Goal: Complete application form: Complete application form

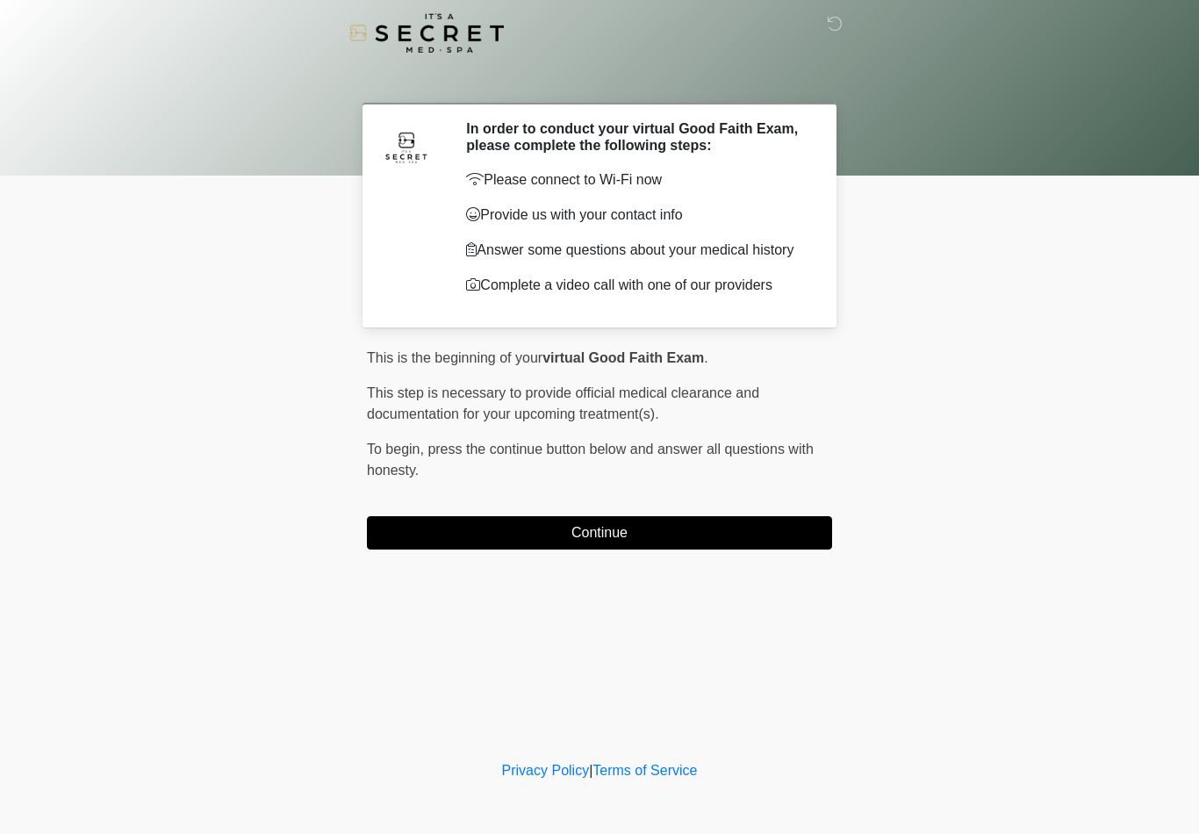
click at [644, 540] on button "Continue" at bounding box center [599, 532] width 465 height 33
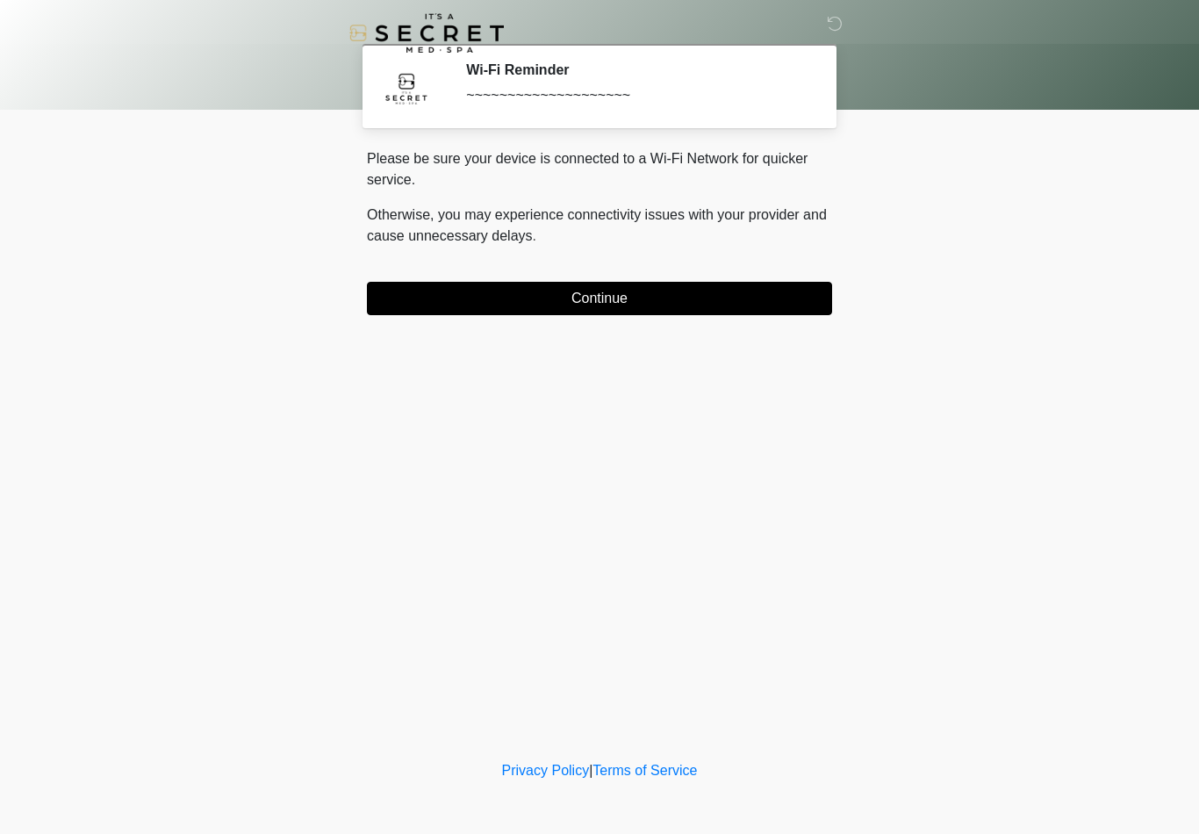
click at [670, 301] on button "Continue" at bounding box center [599, 298] width 465 height 33
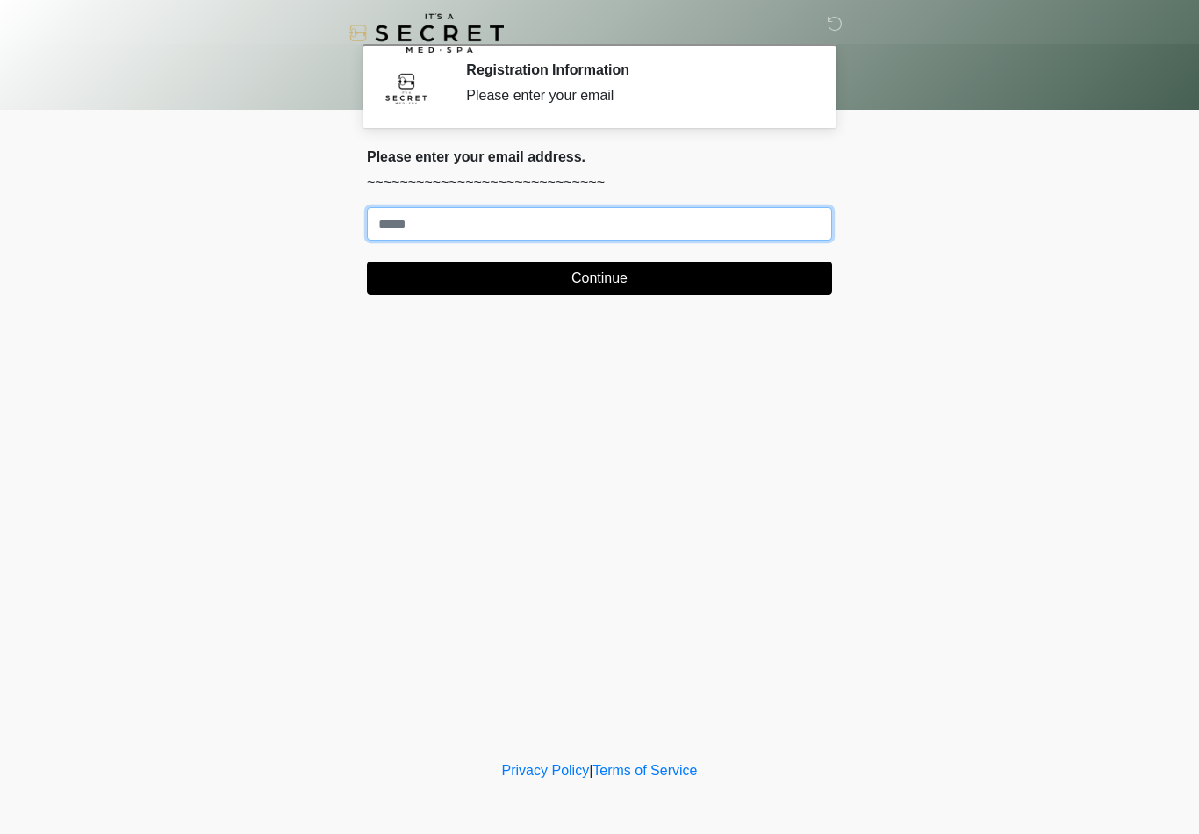
click at [522, 218] on input "Where should we email your treatment plan?" at bounding box center [599, 223] width 465 height 33
type input "**********"
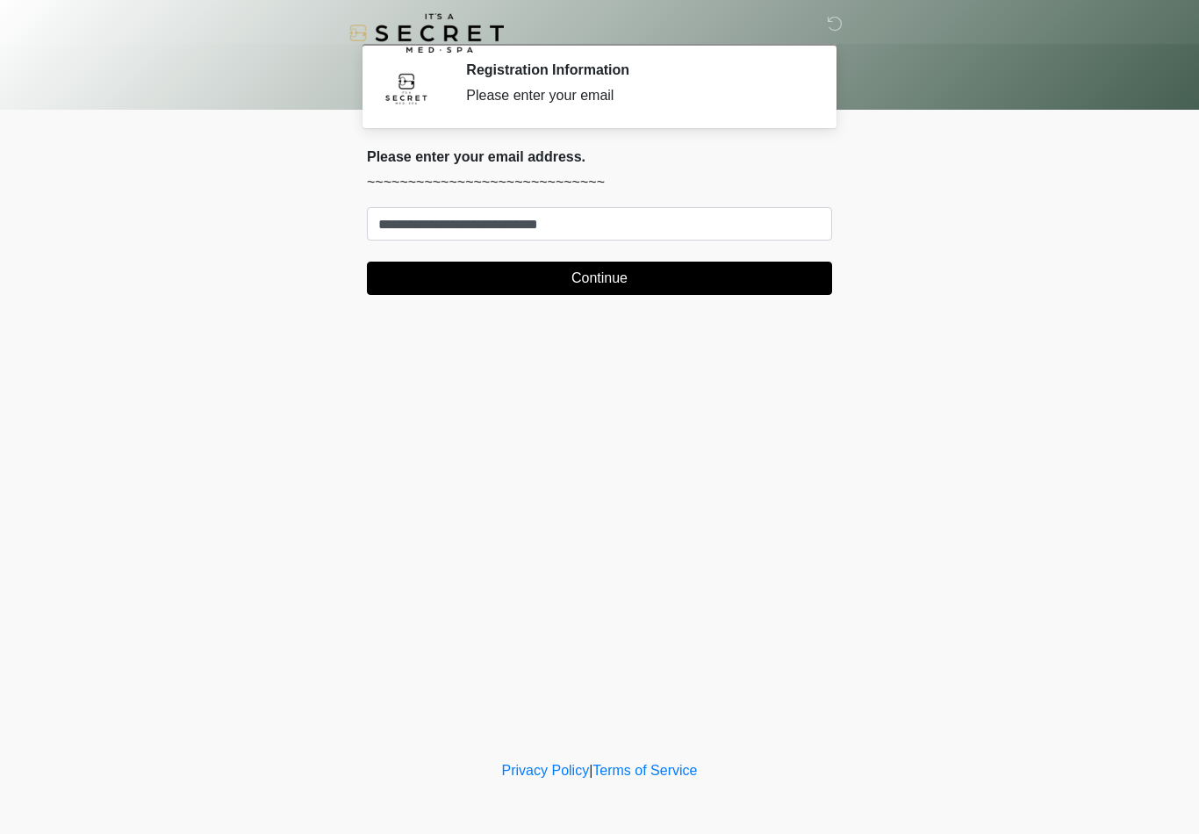
click at [593, 263] on button "Continue" at bounding box center [599, 278] width 465 height 33
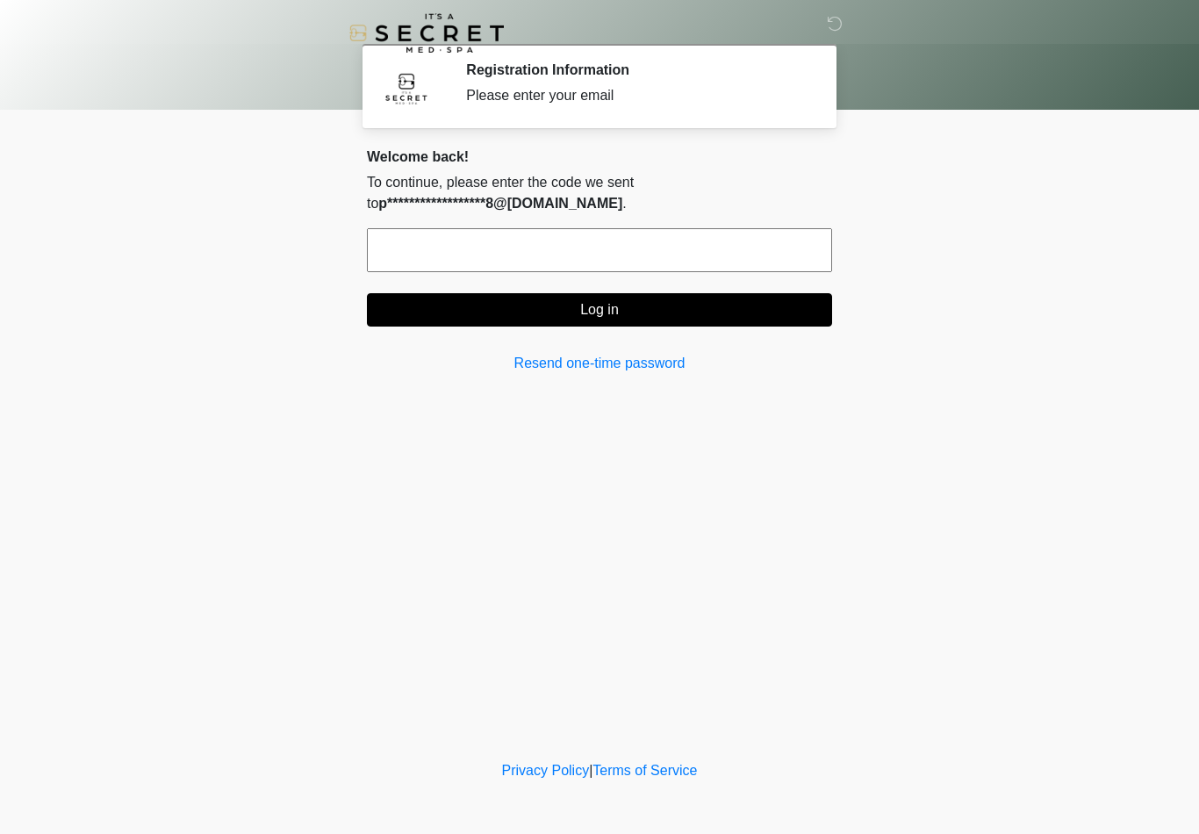
click at [479, 228] on input "text" at bounding box center [599, 250] width 465 height 44
click at [637, 661] on div "‎ ‎ Registration Information Please enter your email Please connect to Wi-Fi no…" at bounding box center [599, 379] width 527 height 722
click at [542, 246] on input "text" at bounding box center [599, 250] width 465 height 44
type input "******"
click at [629, 307] on button "Log in" at bounding box center [599, 309] width 465 height 33
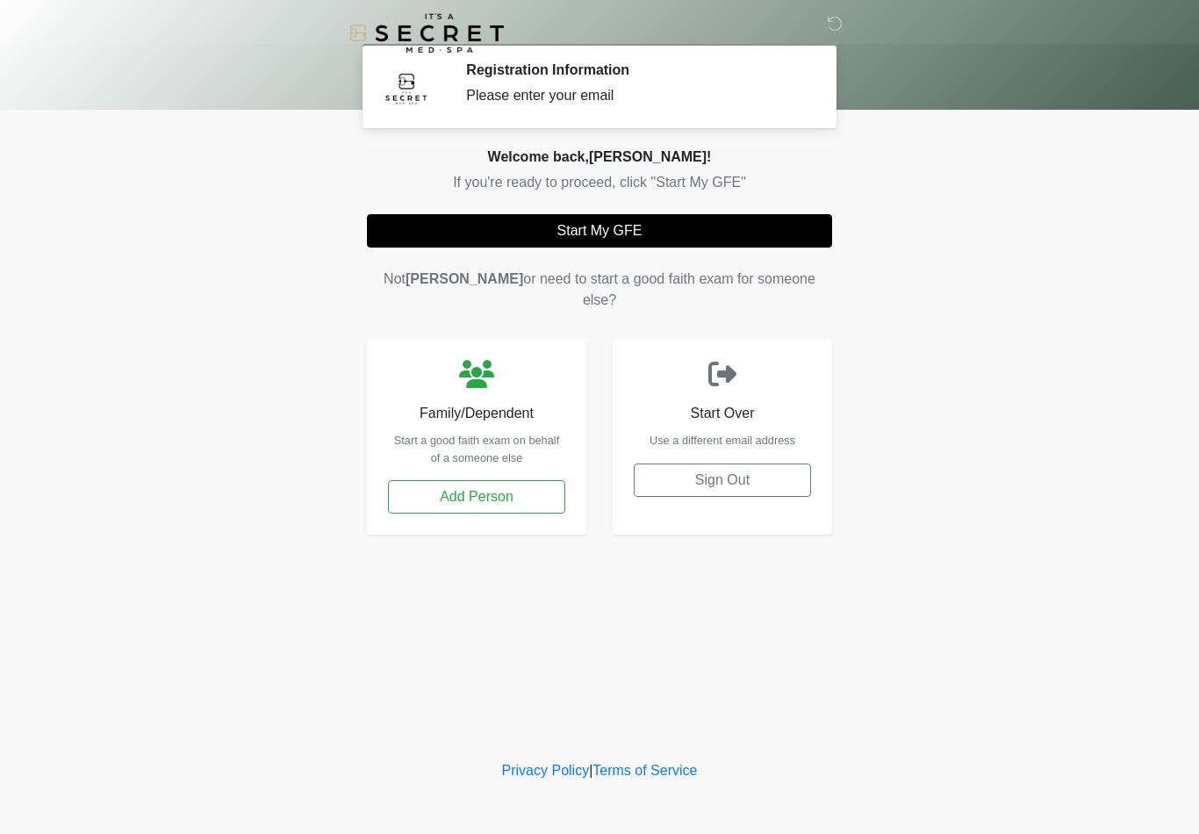
click at [746, 234] on button "Start My GFE" at bounding box center [599, 230] width 465 height 33
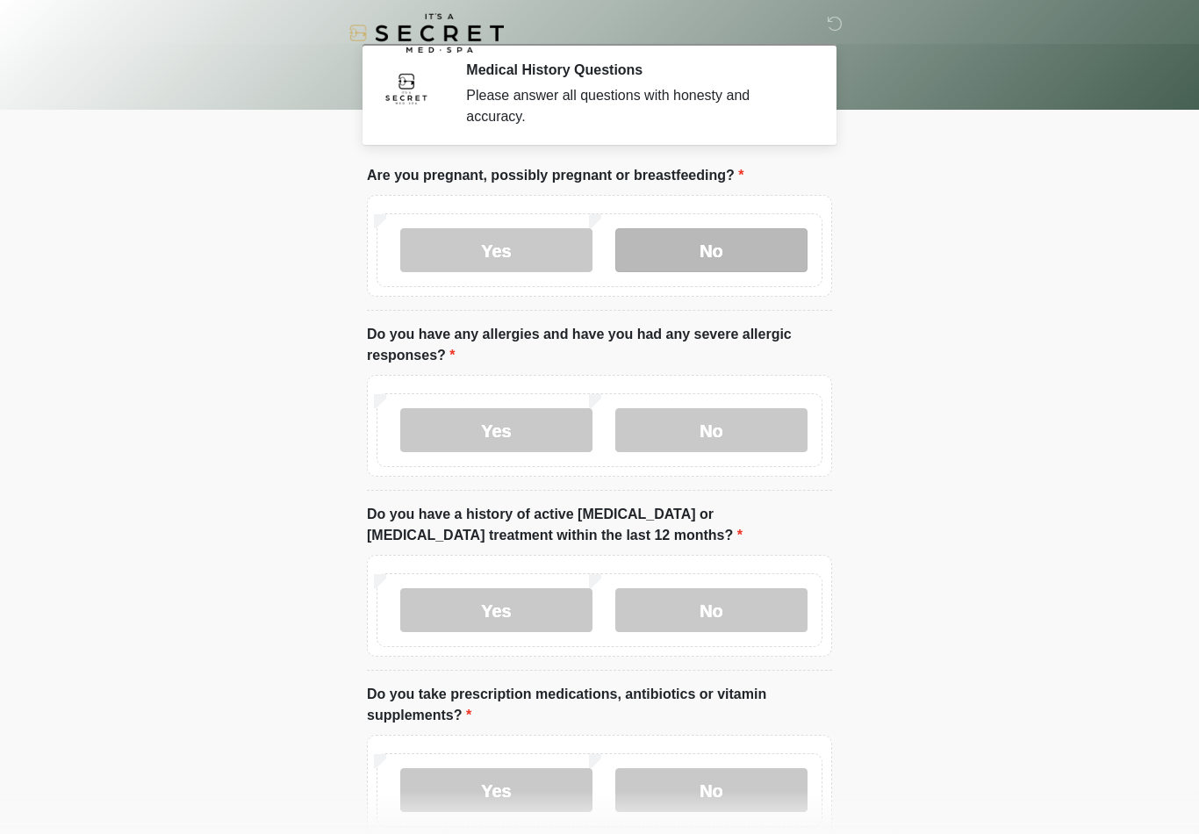
click at [738, 245] on label "No" at bounding box center [712, 250] width 192 height 44
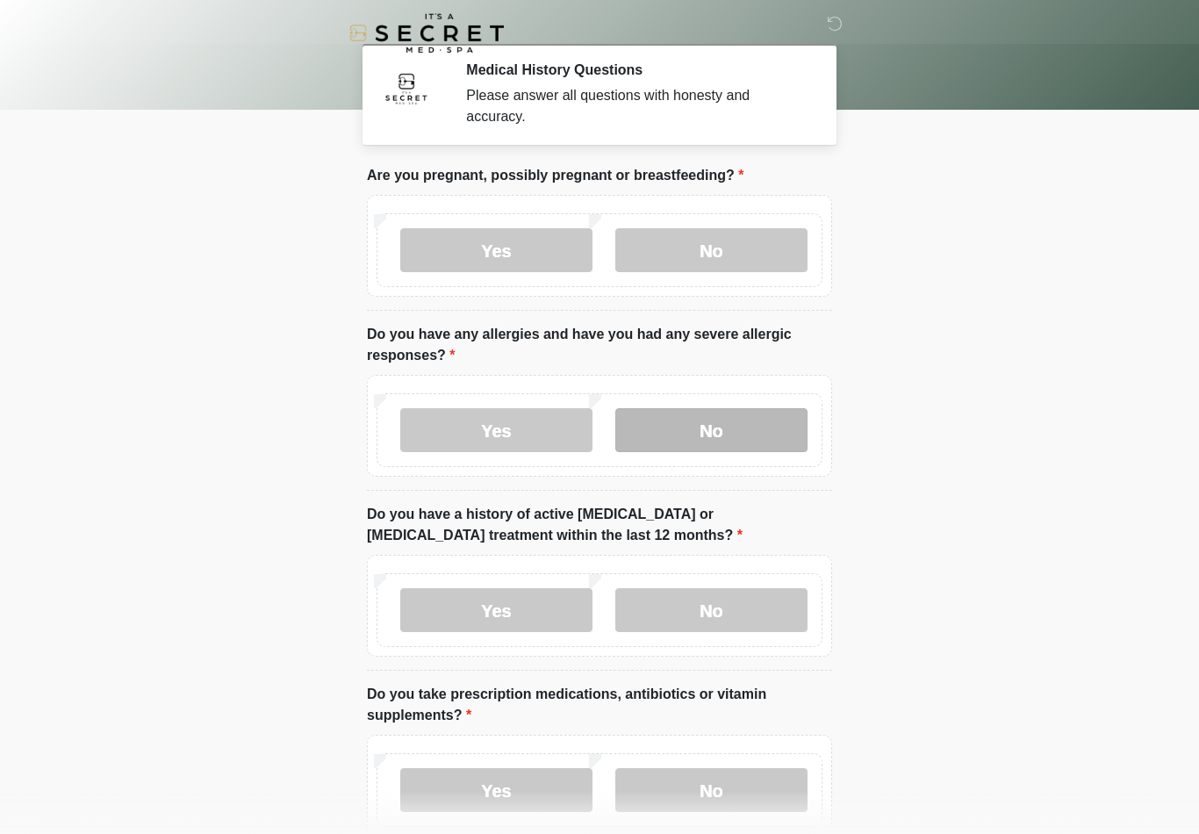
click at [744, 422] on label "No" at bounding box center [712, 430] width 192 height 44
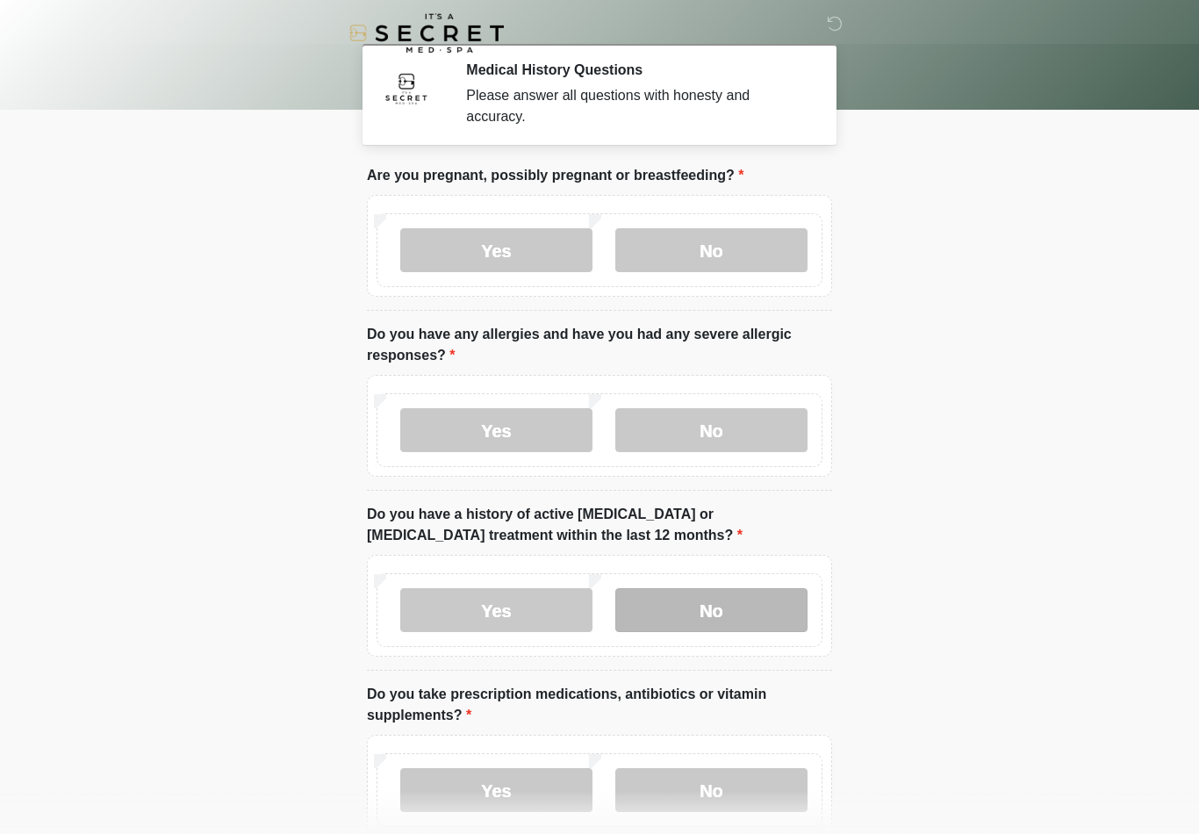
click at [731, 592] on label "No" at bounding box center [712, 610] width 192 height 44
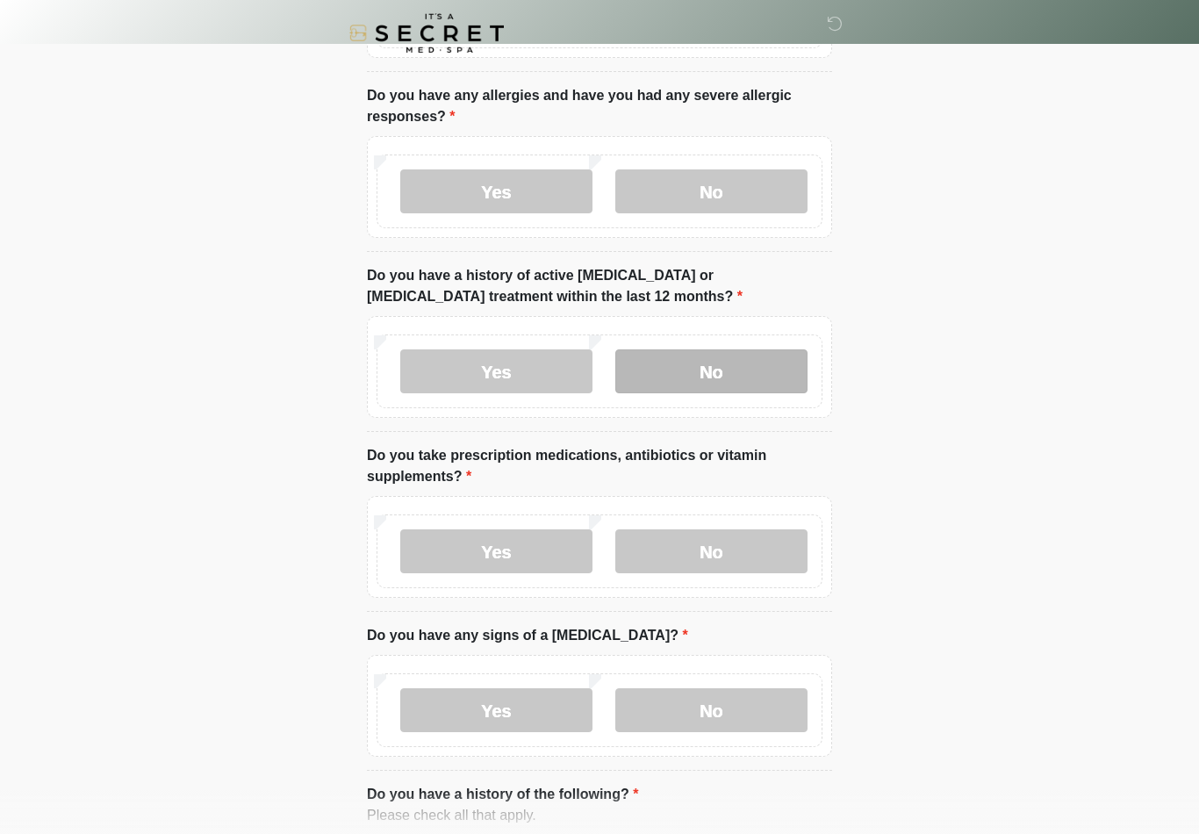
scroll to position [303, 0]
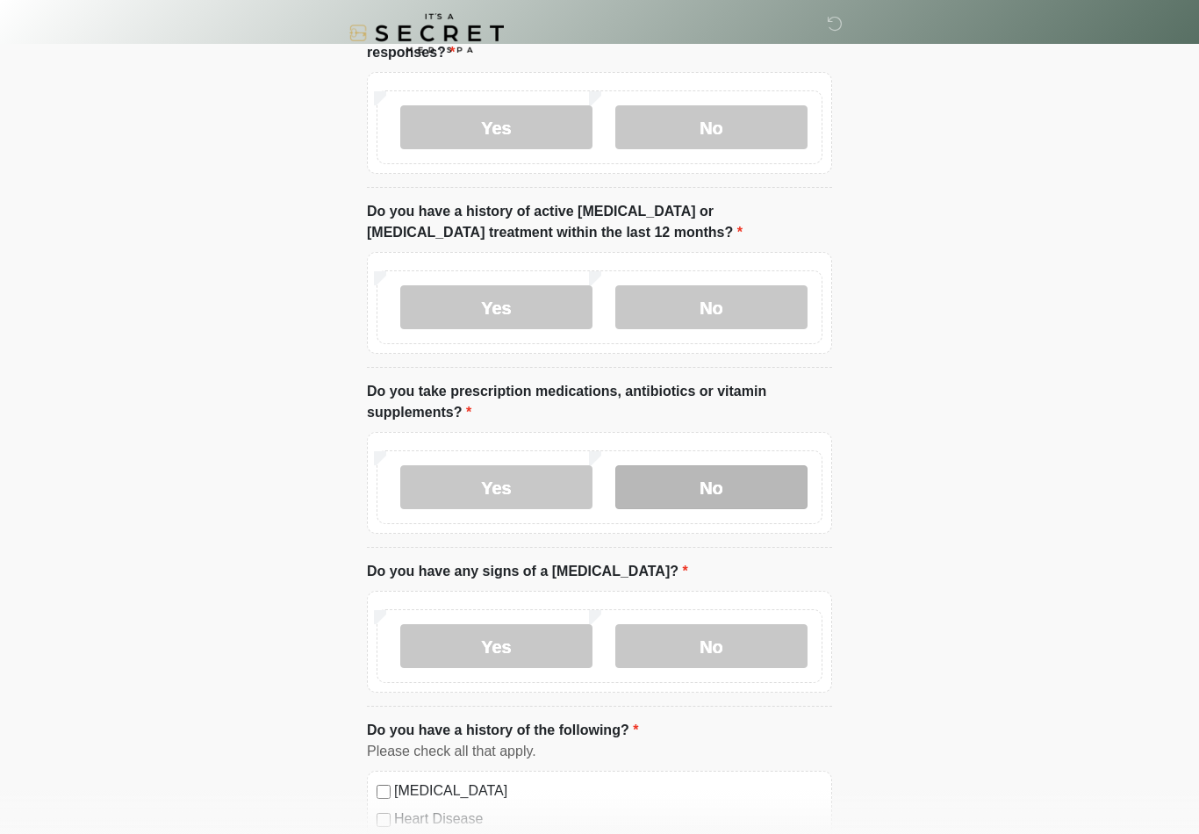
click at [753, 473] on label "No" at bounding box center [712, 487] width 192 height 44
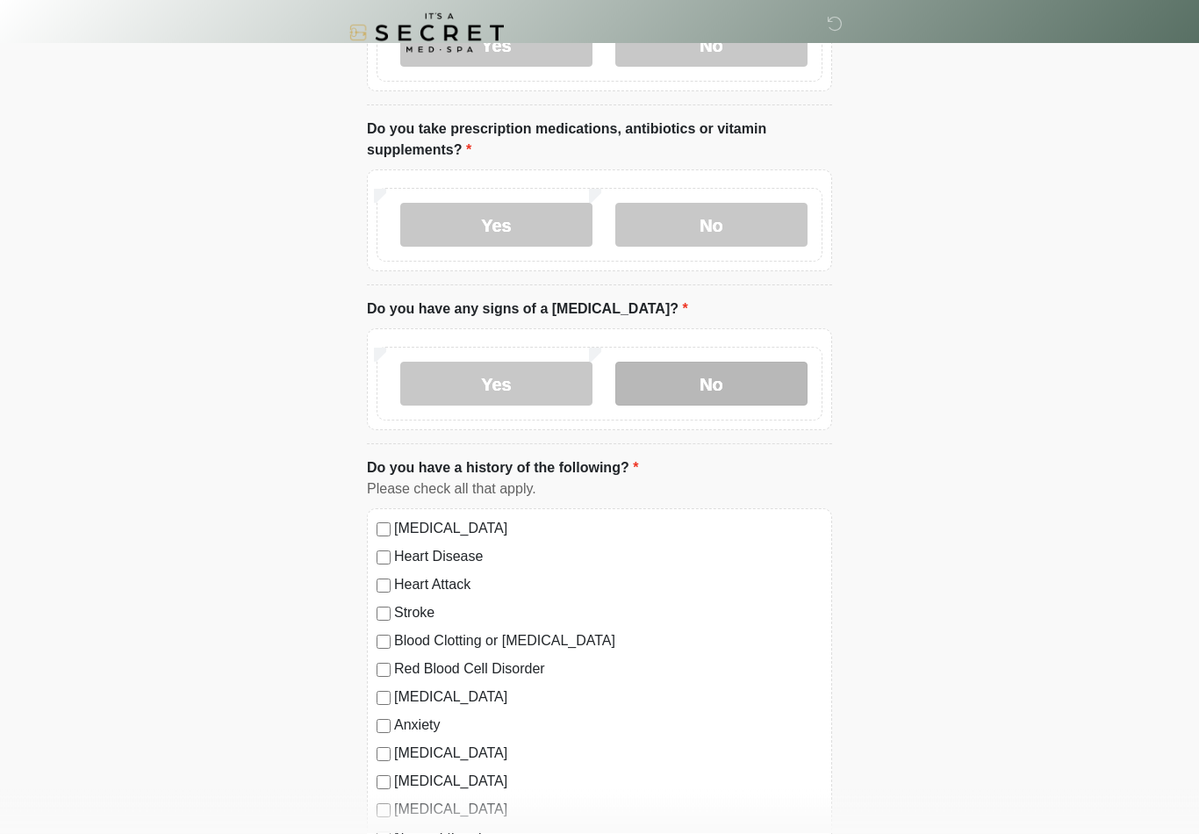
click at [750, 396] on label "No" at bounding box center [712, 385] width 192 height 44
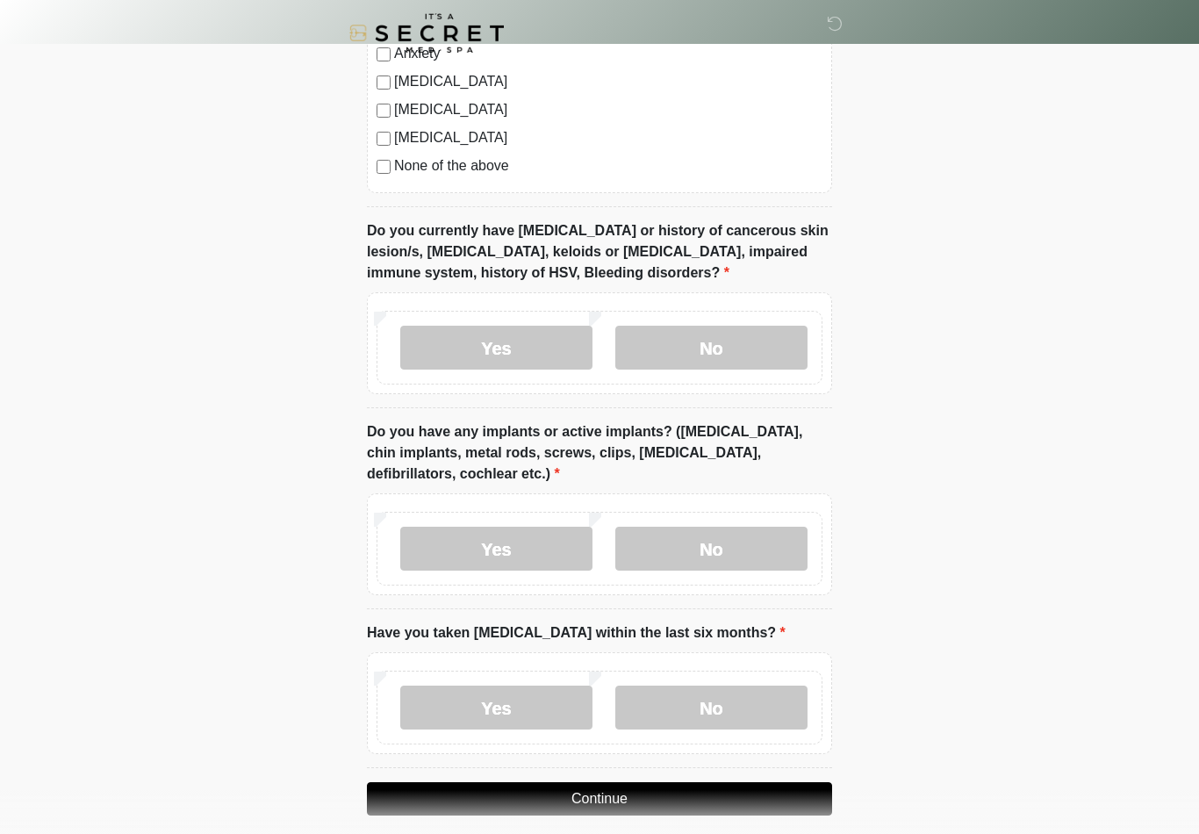
scroll to position [1236, 0]
click at [394, 157] on label "None of the above" at bounding box center [608, 166] width 429 height 21
click at [736, 350] on label "No" at bounding box center [712, 349] width 192 height 44
click at [739, 536] on label "No" at bounding box center [712, 549] width 192 height 44
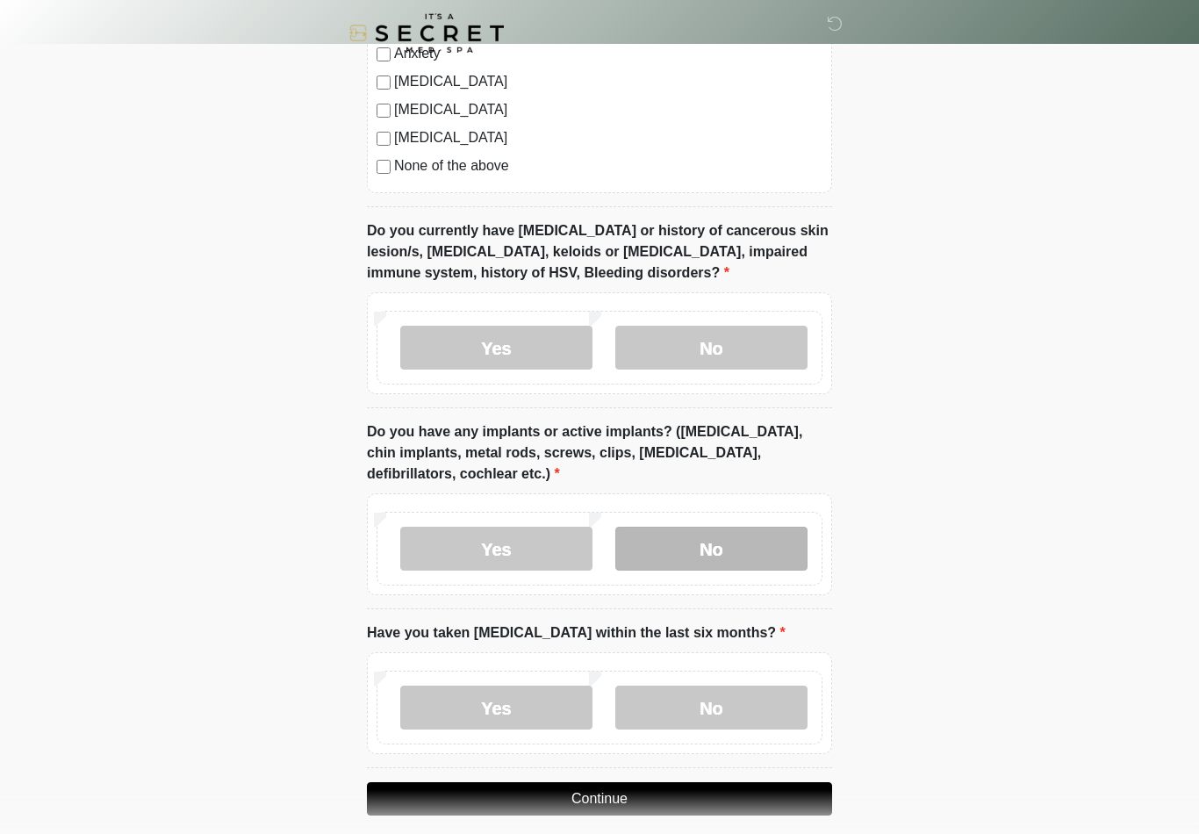
scroll to position [1283, 0]
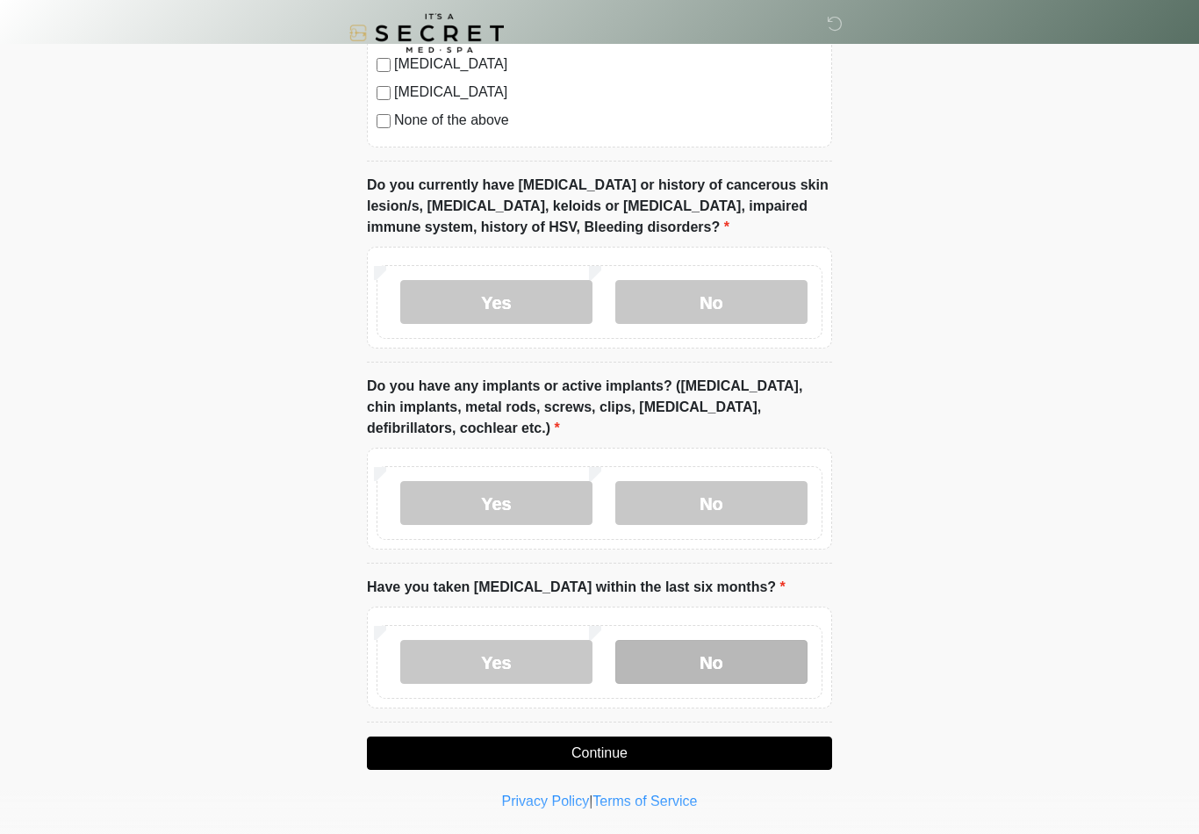
click at [716, 650] on label "No" at bounding box center [712, 662] width 192 height 44
click at [702, 754] on button "Continue" at bounding box center [599, 753] width 465 height 33
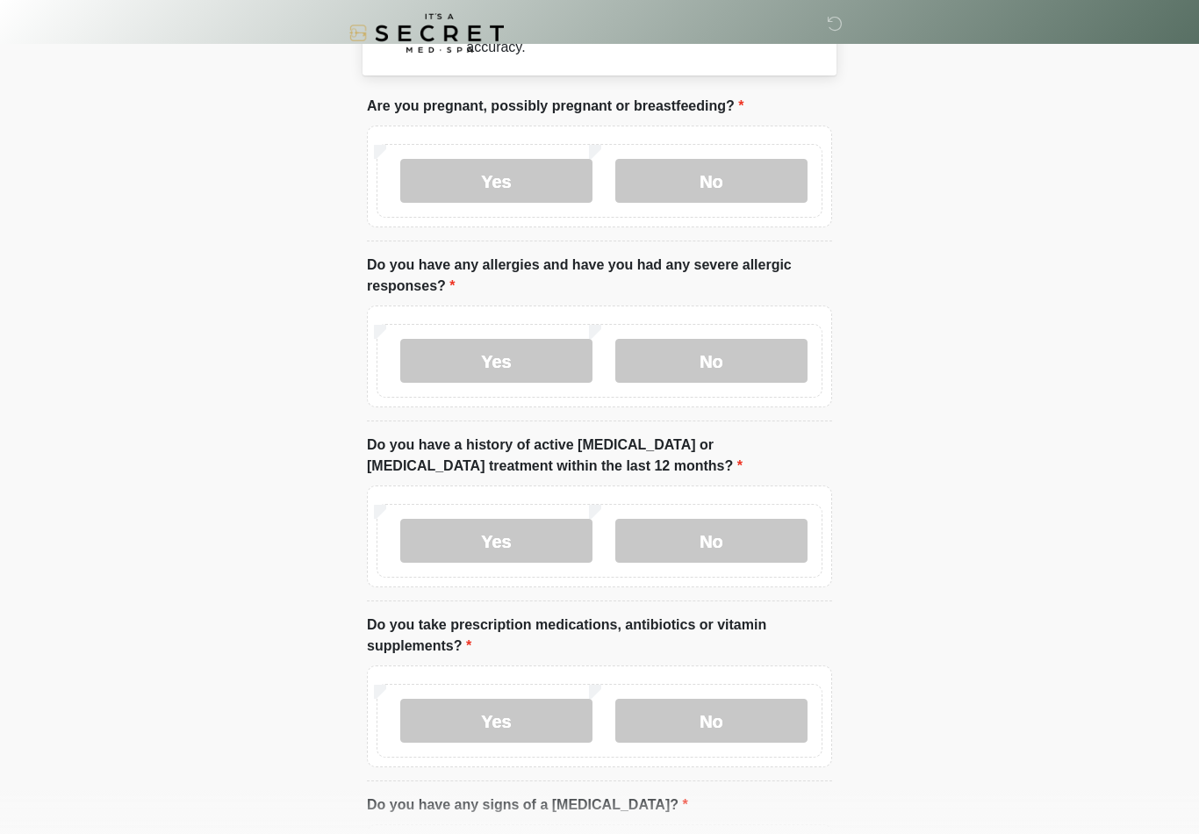
scroll to position [0, 0]
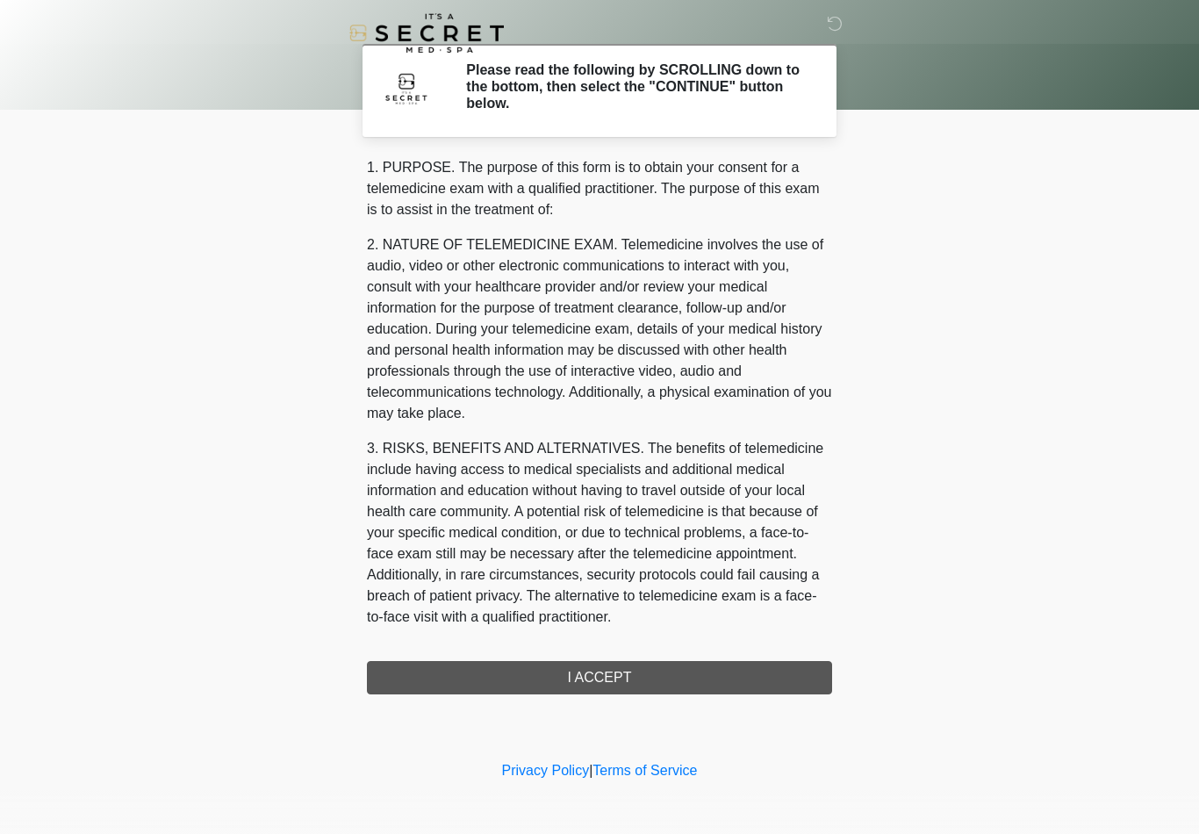
click at [684, 681] on div "1. PURPOSE. The purpose of this form is to obtain your consent for a telemedici…" at bounding box center [599, 425] width 465 height 537
click at [596, 682] on div "1. PURPOSE. The purpose of this form is to obtain your consent for a telemedici…" at bounding box center [599, 425] width 465 height 537
click at [620, 664] on div "1. PURPOSE. The purpose of this form is to obtain your consent for a telemedici…" at bounding box center [599, 425] width 465 height 537
click at [601, 674] on div "1. PURPOSE. The purpose of this form is to obtain your consent for a telemedici…" at bounding box center [599, 425] width 465 height 537
click at [622, 676] on div "1. PURPOSE. The purpose of this form is to obtain your consent for a telemedici…" at bounding box center [599, 425] width 465 height 537
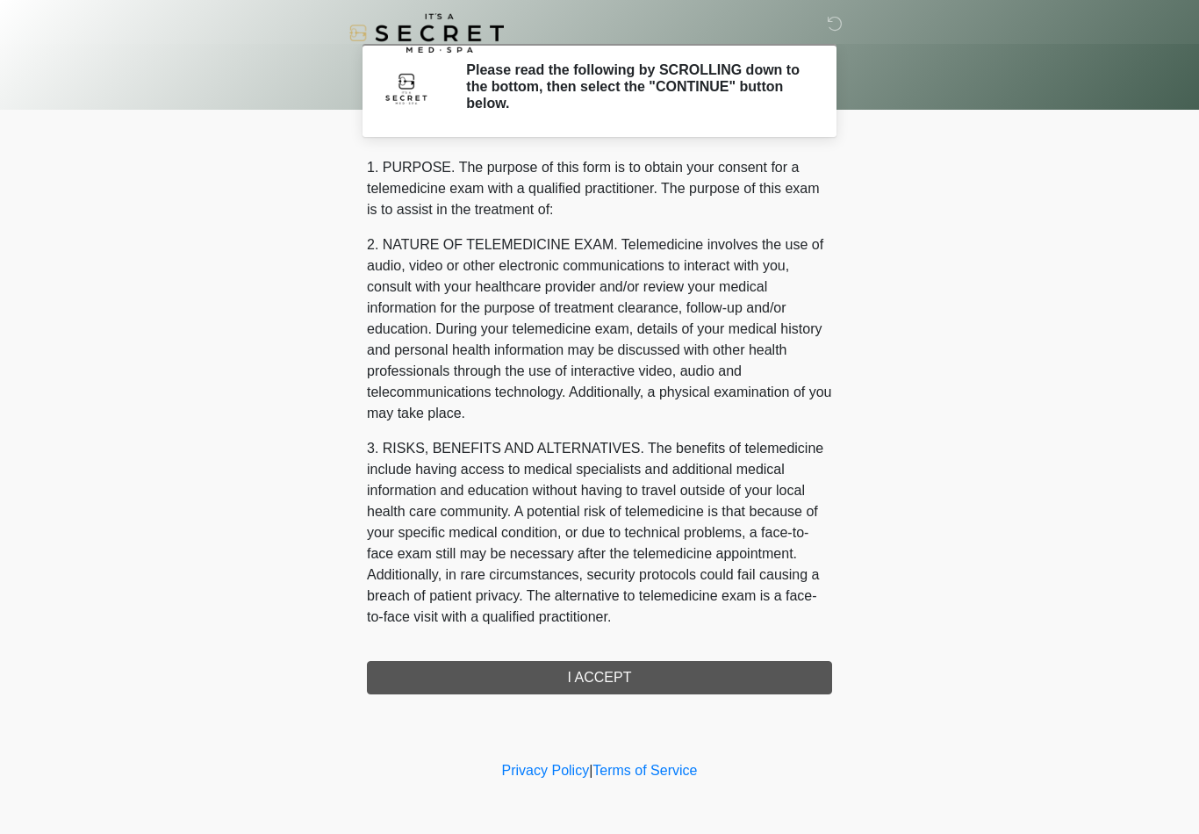
click at [643, 673] on div "1. PURPOSE. The purpose of this form is to obtain your consent for a telemedici…" at bounding box center [599, 425] width 465 height 537
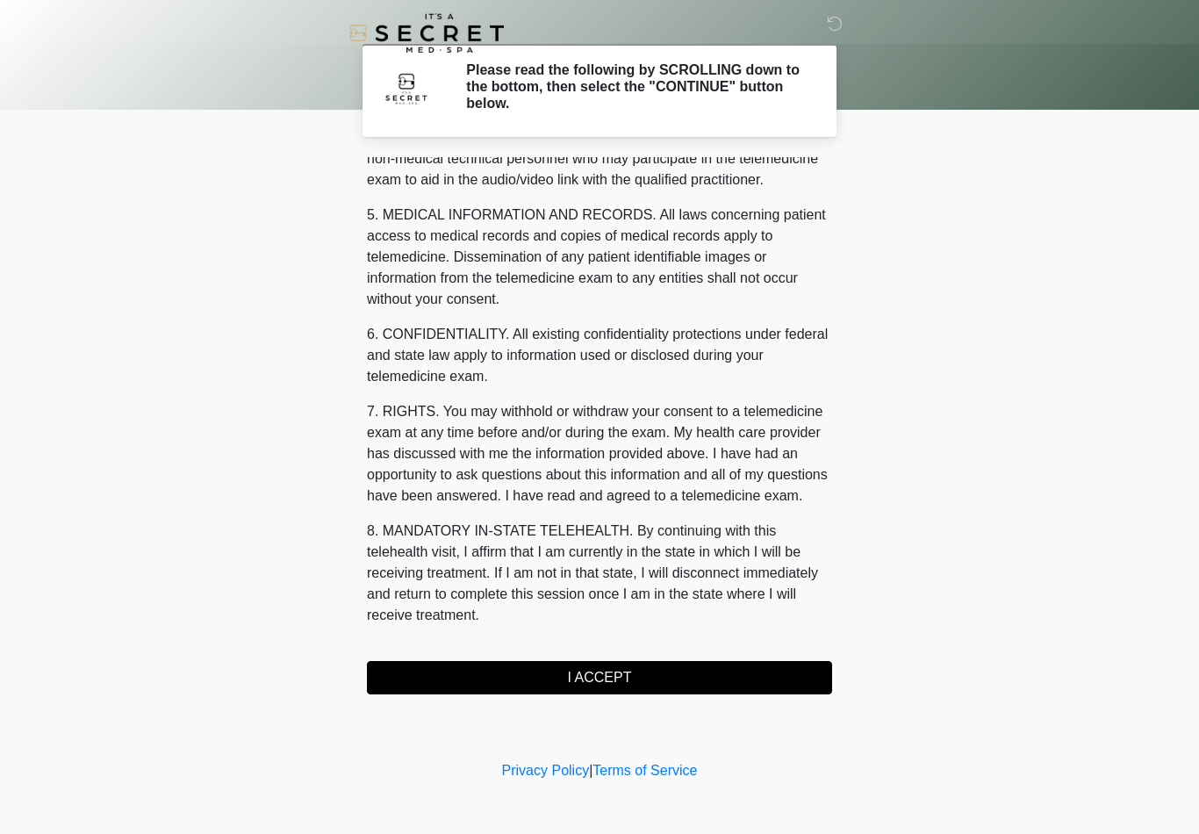
scroll to position [536, 0]
click at [604, 683] on button "I ACCEPT" at bounding box center [599, 677] width 465 height 33
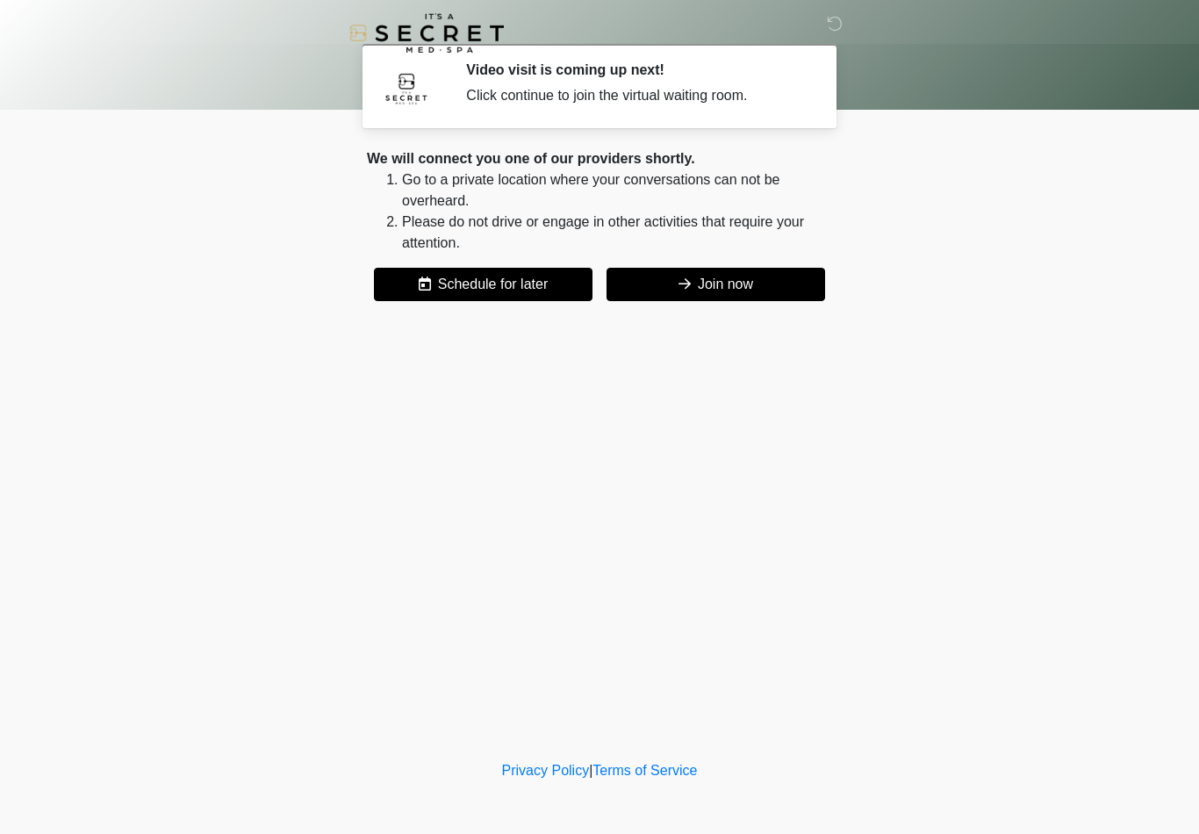
click at [790, 270] on button "Join now" at bounding box center [716, 284] width 219 height 33
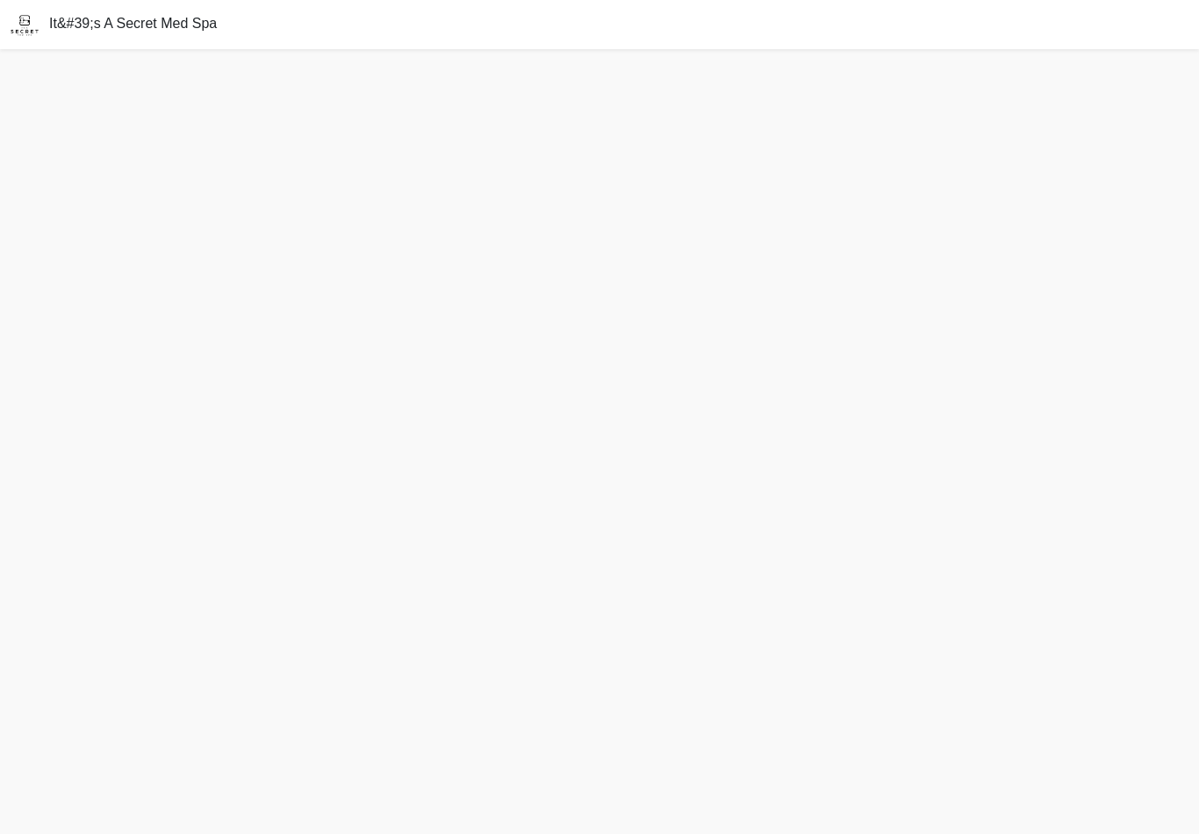
scroll to position [5, 0]
